Goal: Find specific page/section: Find specific page/section

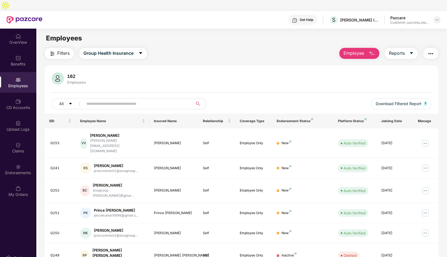
click at [438, 18] on img at bounding box center [437, 20] width 4 height 4
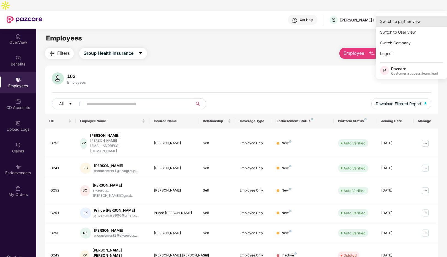
click at [402, 19] on div "Switch to partner view" at bounding box center [411, 21] width 72 height 11
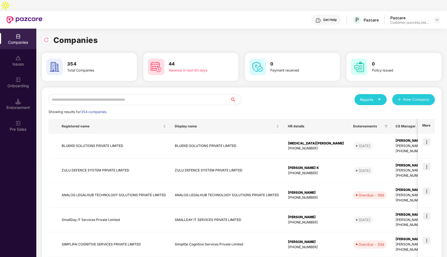
click at [105, 94] on input "text" at bounding box center [139, 99] width 182 height 11
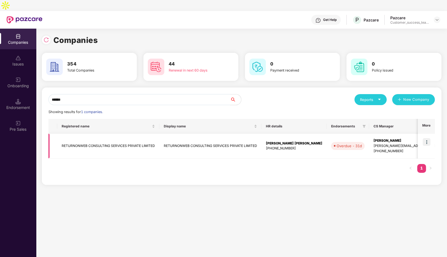
type input "******"
click at [428, 138] on img at bounding box center [426, 142] width 8 height 8
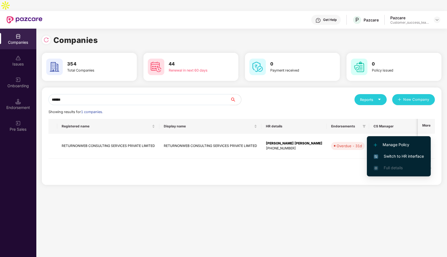
click at [386, 156] on span "Switch to HR interface" at bounding box center [398, 156] width 50 height 6
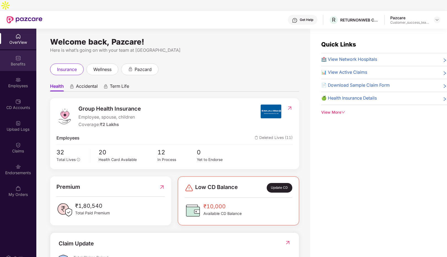
click at [17, 61] on div "Benefits" at bounding box center [18, 64] width 36 height 6
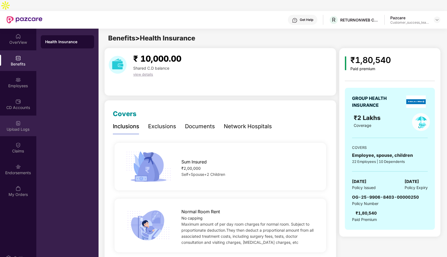
click at [18, 127] on div "Upload Logs" at bounding box center [18, 130] width 36 height 6
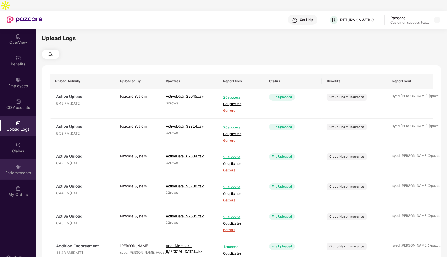
click at [18, 164] on img at bounding box center [18, 167] width 6 height 6
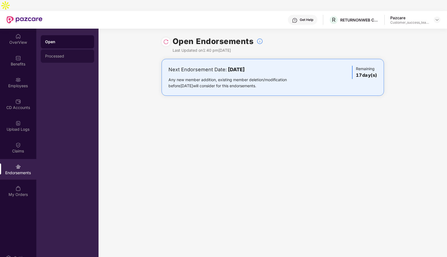
click at [82, 54] on div "Processed" at bounding box center [67, 56] width 45 height 4
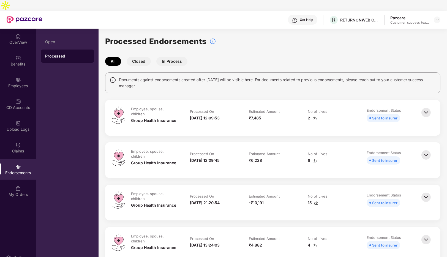
click at [426, 106] on img at bounding box center [426, 112] width 12 height 12
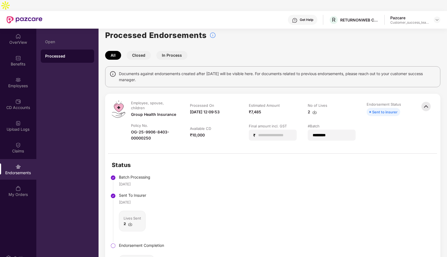
scroll to position [5, 0]
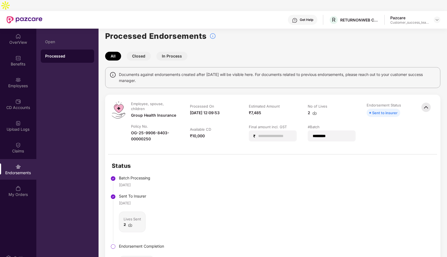
click at [427, 101] on img at bounding box center [426, 107] width 12 height 12
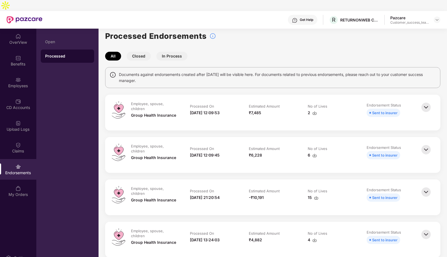
click at [313, 111] on img at bounding box center [314, 113] width 4 height 4
click at [12, 29] on div "OverView" at bounding box center [18, 39] width 36 height 21
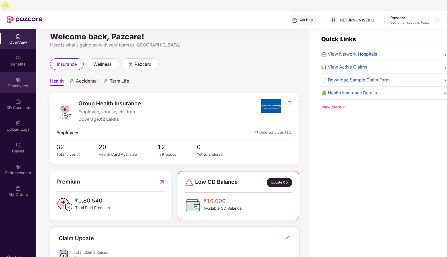
click at [13, 72] on div "Employees" at bounding box center [18, 82] width 36 height 21
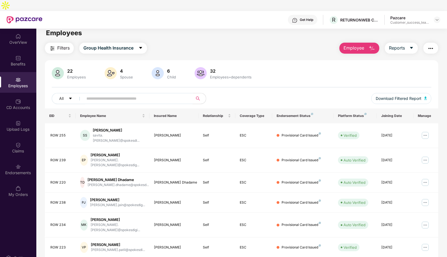
click at [122, 94] on input "text" at bounding box center [135, 98] width 99 height 8
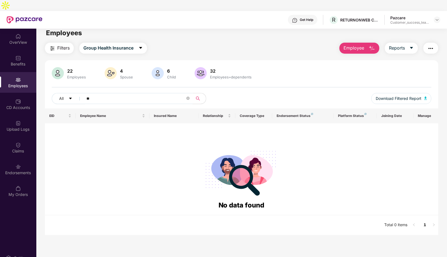
type input "*"
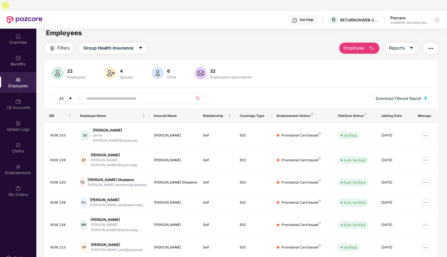
click at [438, 17] on div at bounding box center [436, 20] width 7 height 7
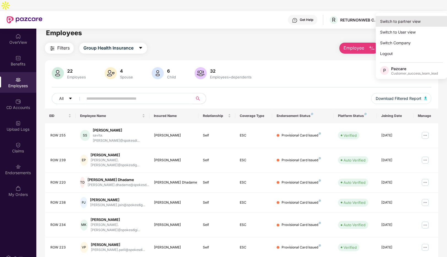
click at [400, 19] on div "Switch to partner view" at bounding box center [411, 21] width 72 height 11
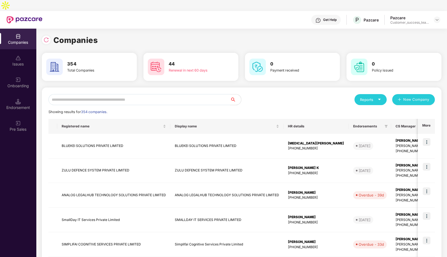
click at [94, 94] on input "text" at bounding box center [139, 99] width 182 height 11
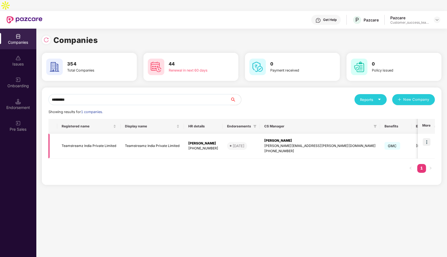
type input "*********"
click at [75, 138] on td "Teamstreamz India Private Limited" at bounding box center [88, 146] width 63 height 25
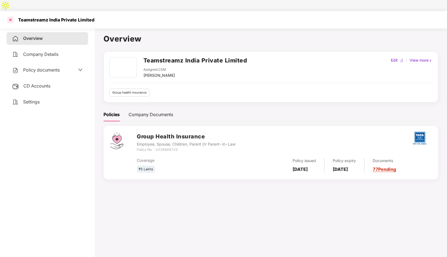
click at [9, 15] on div at bounding box center [10, 19] width 9 height 9
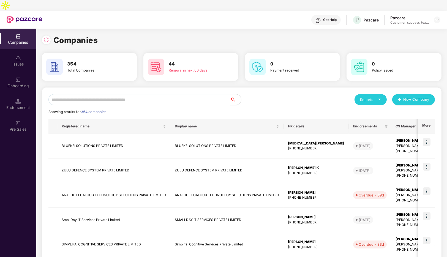
click at [97, 94] on input "text" at bounding box center [139, 99] width 182 height 11
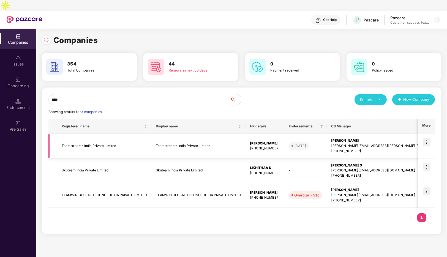
type input "****"
click at [425, 138] on img at bounding box center [426, 142] width 8 height 8
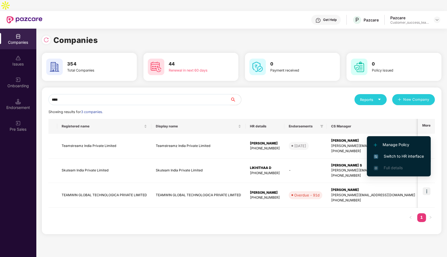
click at [415, 156] on span "Switch to HR interface" at bounding box center [398, 156] width 50 height 6
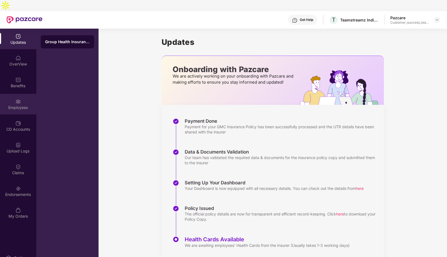
click at [17, 105] on div "Employees" at bounding box center [18, 108] width 36 height 6
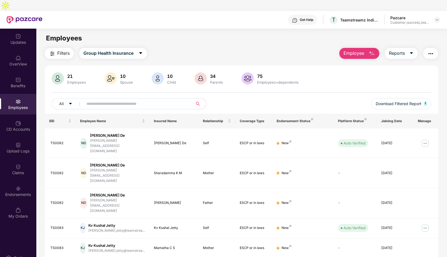
click at [162, 100] on input "text" at bounding box center [135, 104] width 99 height 8
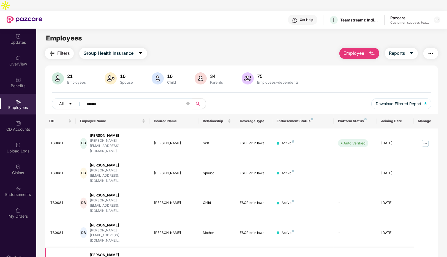
click at [127, 252] on div "[PERSON_NAME]" at bounding box center [117, 254] width 55 height 5
click at [108, 100] on input "*******" at bounding box center [135, 104] width 99 height 8
type input "*"
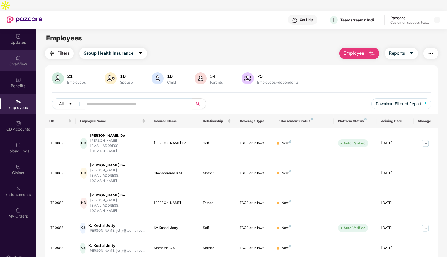
click at [19, 55] on img at bounding box center [18, 58] width 6 height 6
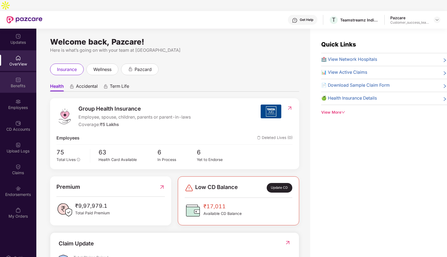
click at [16, 77] on img at bounding box center [18, 80] width 6 height 6
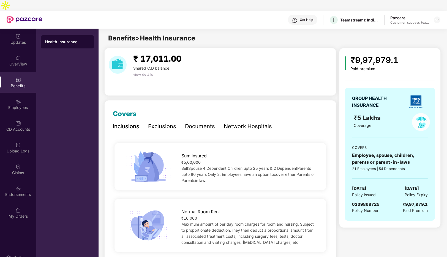
click at [249, 122] on div "Network Hospitals" at bounding box center [248, 126] width 48 height 9
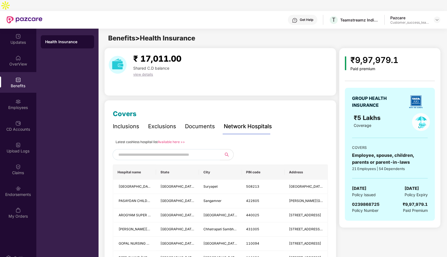
click at [142, 150] on input "text" at bounding box center [165, 154] width 94 height 8
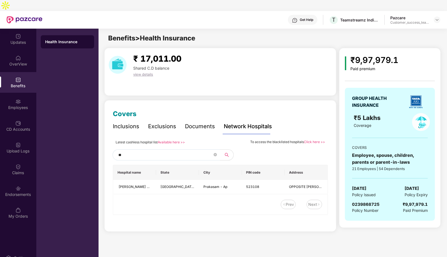
type input "*"
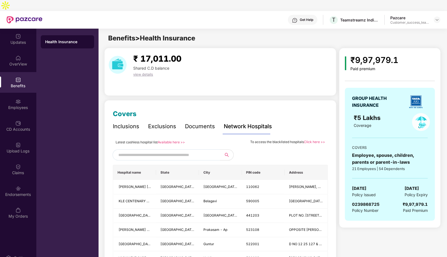
click at [172, 140] on link "Available here >>" at bounding box center [171, 142] width 27 height 4
click at [14, 105] on div "Employees" at bounding box center [18, 108] width 36 height 6
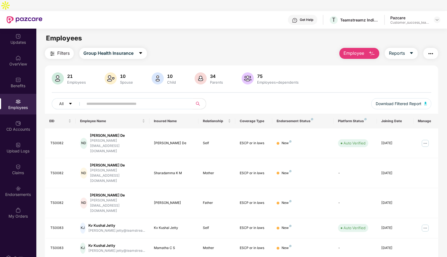
click at [142, 100] on input "text" at bounding box center [135, 104] width 99 height 8
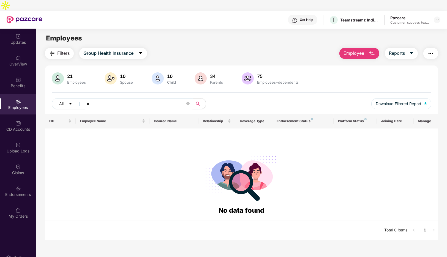
type input "*"
